Goal: Task Accomplishment & Management: Complete application form

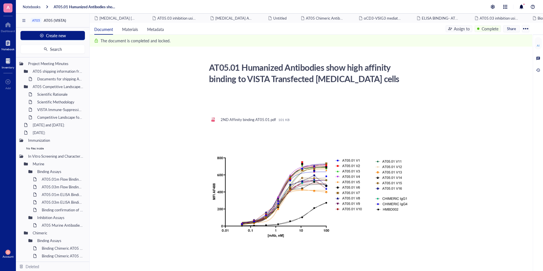
click at [6, 58] on div at bounding box center [8, 60] width 12 height 9
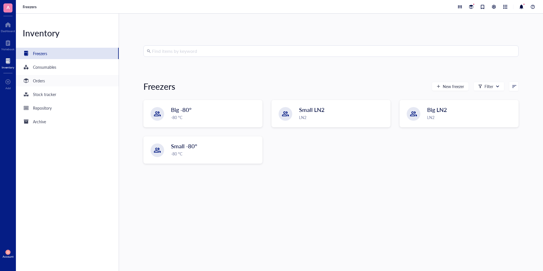
click at [40, 81] on div "Orders" at bounding box center [39, 80] width 12 height 6
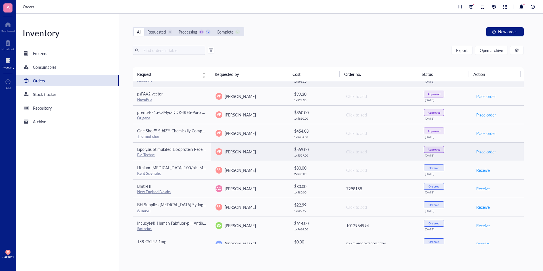
scroll to position [123, 0]
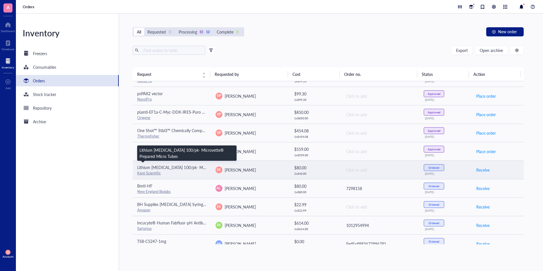
click at [156, 168] on span "Lithium Heparin 100/pk- Microvette® Prepared Micro Tubes" at bounding box center [199, 167] width 124 height 6
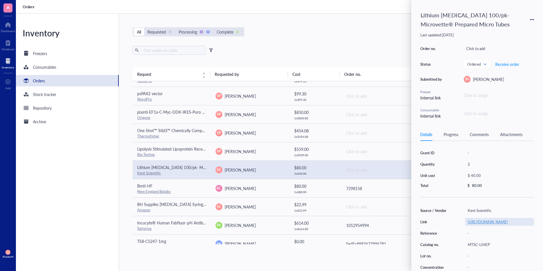
click at [489, 224] on link "https://www.kentscientific.com/products/microvette-prepared-micro-tubes-with-sc…" at bounding box center [487, 221] width 40 height 5
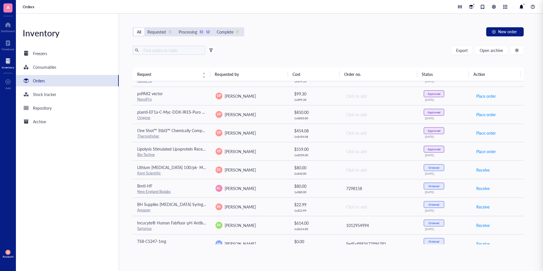
click at [348, 36] on div "All Requested 0 Processing 11 12 Complete 0 New order" at bounding box center [328, 31] width 391 height 9
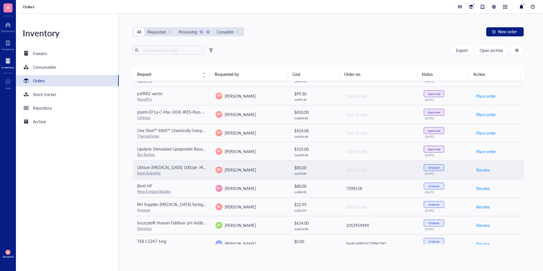
scroll to position [0, 0]
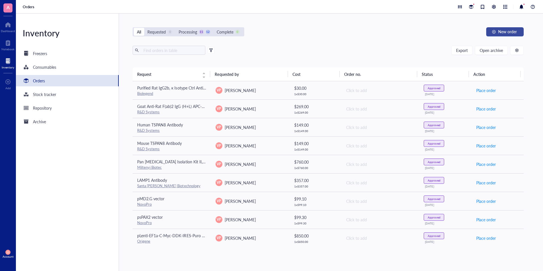
click at [506, 31] on span "New order" at bounding box center [507, 31] width 19 height 5
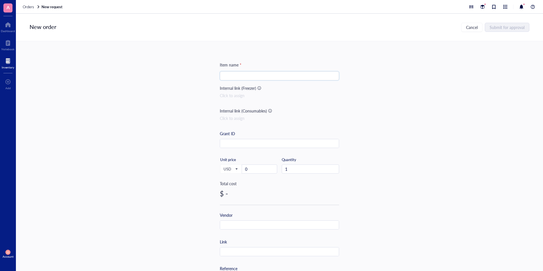
click at [246, 79] on input "search" at bounding box center [279, 76] width 112 height 9
paste input "Potassium EDTA 100/pk"
paste input "Microvette® Prepared Micro Tubes"
type input "Potassium EDTA 100/pk (Microvette® Prepared Micro Tubes)"
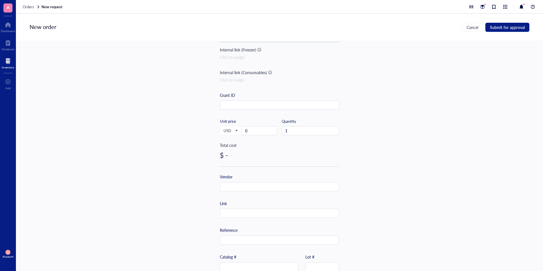
scroll to position [40, 0]
click at [235, 209] on input "text" at bounding box center [279, 211] width 119 height 9
paste input "https://www.kentscientific.com/products/microvette-prepared-micro-tubes-with-sc…"
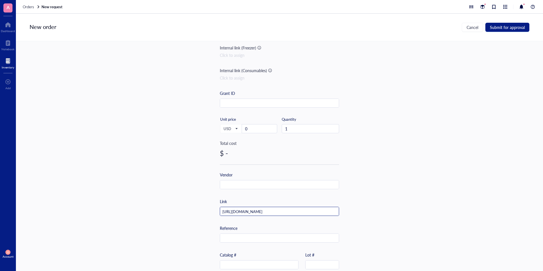
scroll to position [0, 60]
type input "https://www.kentscientific.com/products/microvette-prepared-micro-tubes-with-sc…"
click at [256, 129] on input "0" at bounding box center [259, 128] width 35 height 9
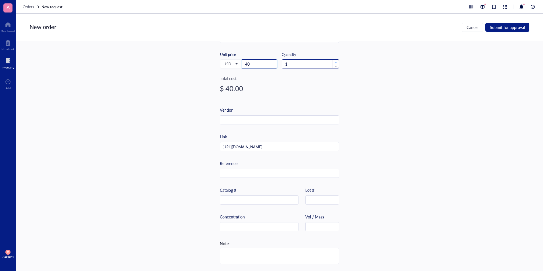
type input "40"
type input "2"
click at [332, 60] on span "Increase Value" at bounding box center [335, 62] width 6 height 5
click at [495, 25] on span "Submit for approval" at bounding box center [507, 27] width 35 height 5
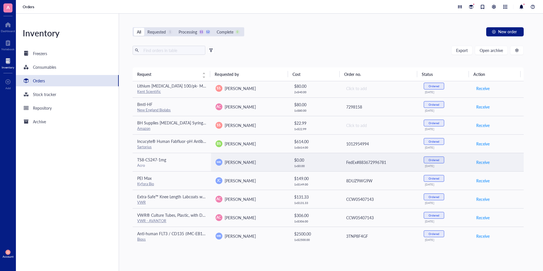
scroll to position [224, 0]
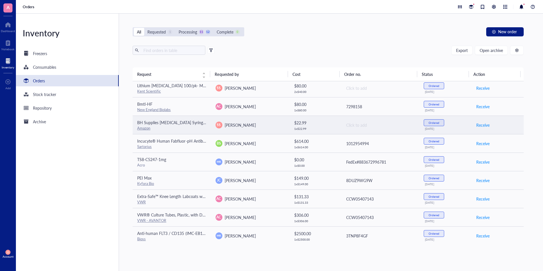
click at [177, 132] on td "BH Supplies Insulin Syringes U-100 30G 1ml/cc 5/16" (8mm) Pack of 100 Pcs Amazon" at bounding box center [172, 125] width 78 height 18
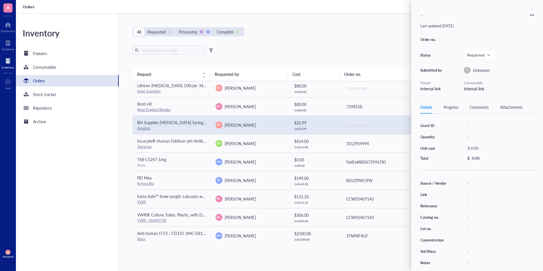
click at [446, 108] on div "Progress" at bounding box center [450, 107] width 15 height 6
click at [426, 109] on div "Details" at bounding box center [426, 107] width 12 height 6
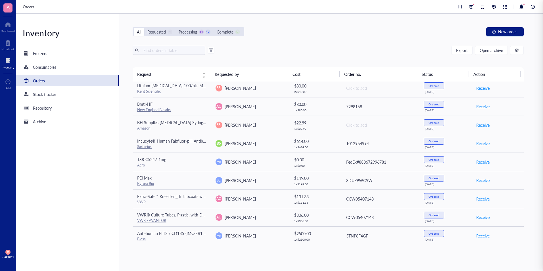
click at [278, 23] on div "All Requested 1 Processing 11 12 Complete 0 New order Export Open archive Reque…" at bounding box center [328, 142] width 418 height 257
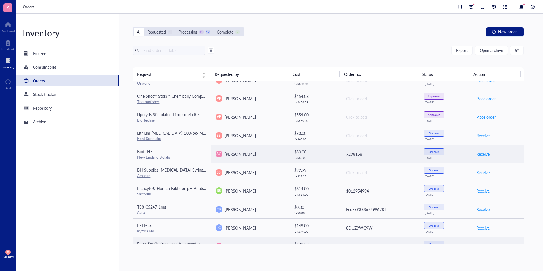
scroll to position [177, 0]
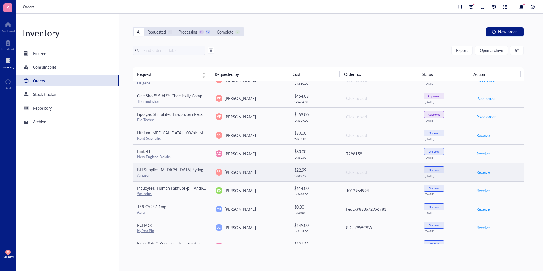
click at [154, 173] on div "Amazon" at bounding box center [171, 175] width 69 height 5
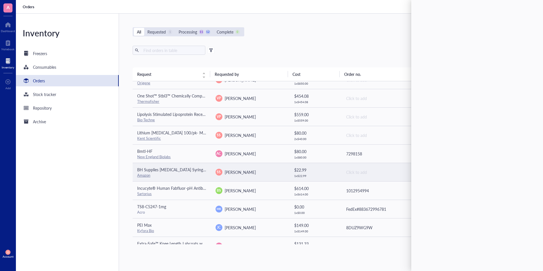
click at [154, 173] on div "Amazon" at bounding box center [171, 175] width 69 height 5
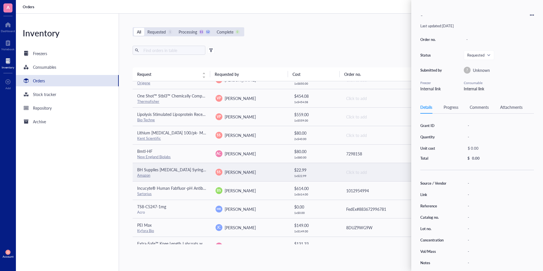
click at [334, 164] on td "$ 22.99 1 x $ 22.99" at bounding box center [315, 172] width 52 height 18
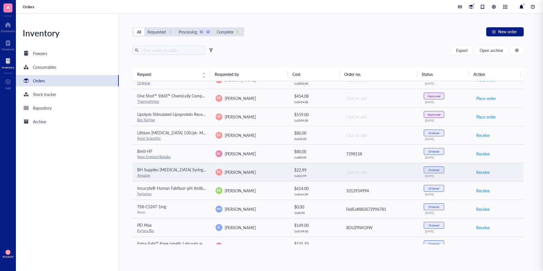
click at [334, 164] on td "$ 22.99 1 x $ 22.99" at bounding box center [315, 172] width 52 height 18
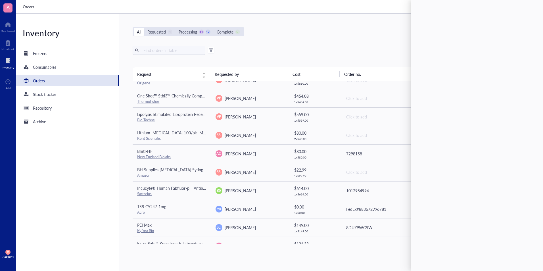
click at [333, 32] on div "All Requested 1 Processing 11 12 Complete 0 New order" at bounding box center [328, 31] width 391 height 9
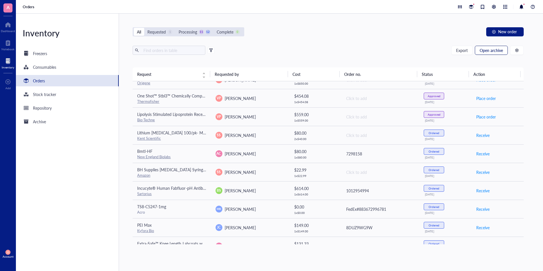
click at [487, 53] on button "Open archive" at bounding box center [491, 50] width 33 height 9
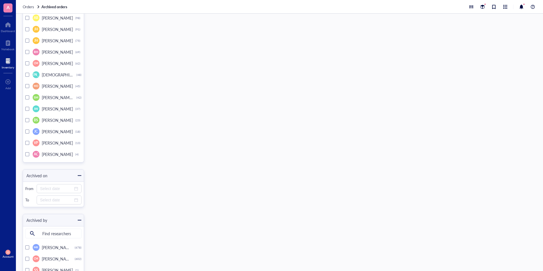
scroll to position [2152, 0]
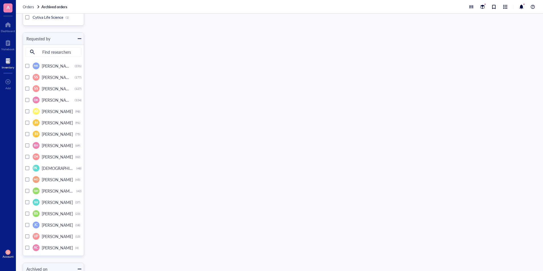
click at [27, 88] on div at bounding box center [27, 89] width 4 height 4
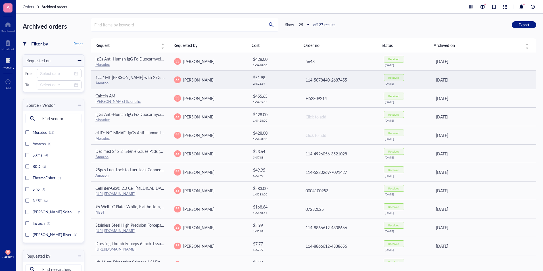
click at [137, 78] on span "1cc 1ML Syring with 27G 1/2 needl Individual Packaging Disposable Industrial, l…" at bounding box center [205, 77] width 220 height 6
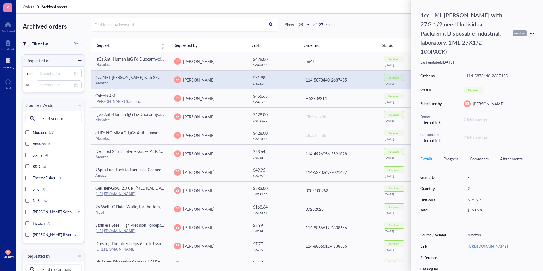
click at [481, 243] on link "https://www.amazon.com/NANOSHARPS-Individual-Disposable-Industrial-laboratory/d…" at bounding box center [487, 245] width 40 height 5
